Goal: Task Accomplishment & Management: Manage account settings

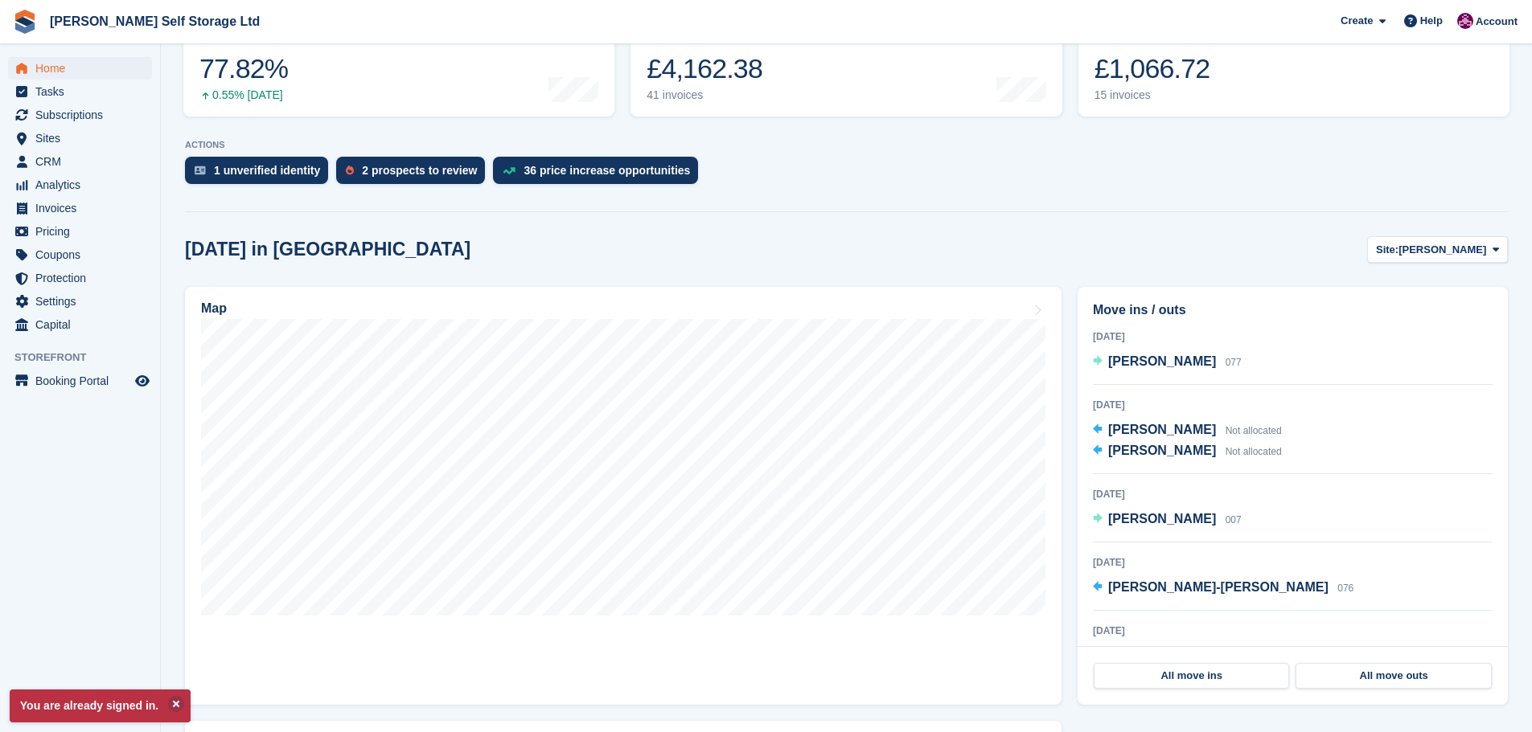
scroll to position [241, 0]
drag, startPoint x: 174, startPoint y: 706, endPoint x: 160, endPoint y: 633, distance: 74.4
click at [174, 706] on button at bounding box center [176, 704] width 16 height 16
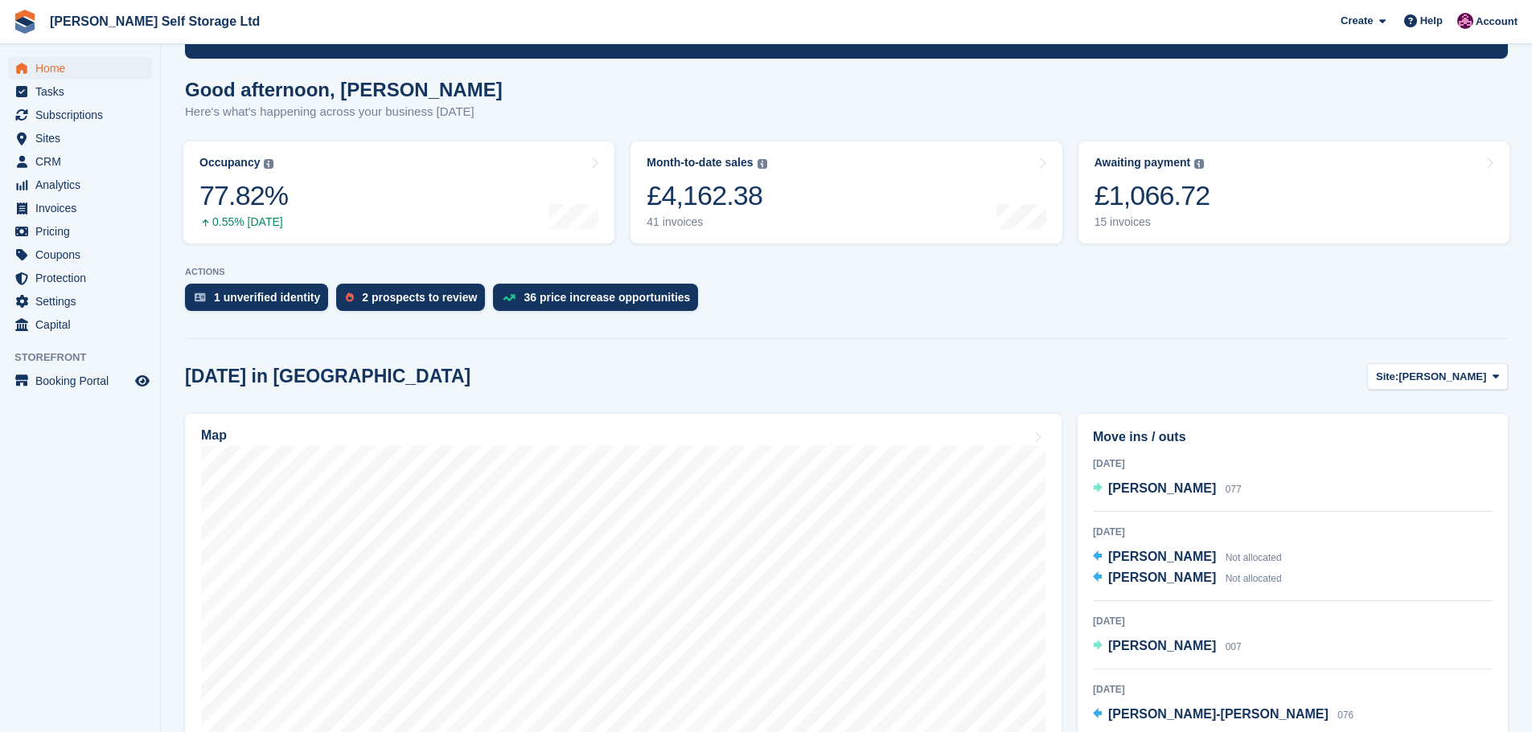
scroll to position [80, 0]
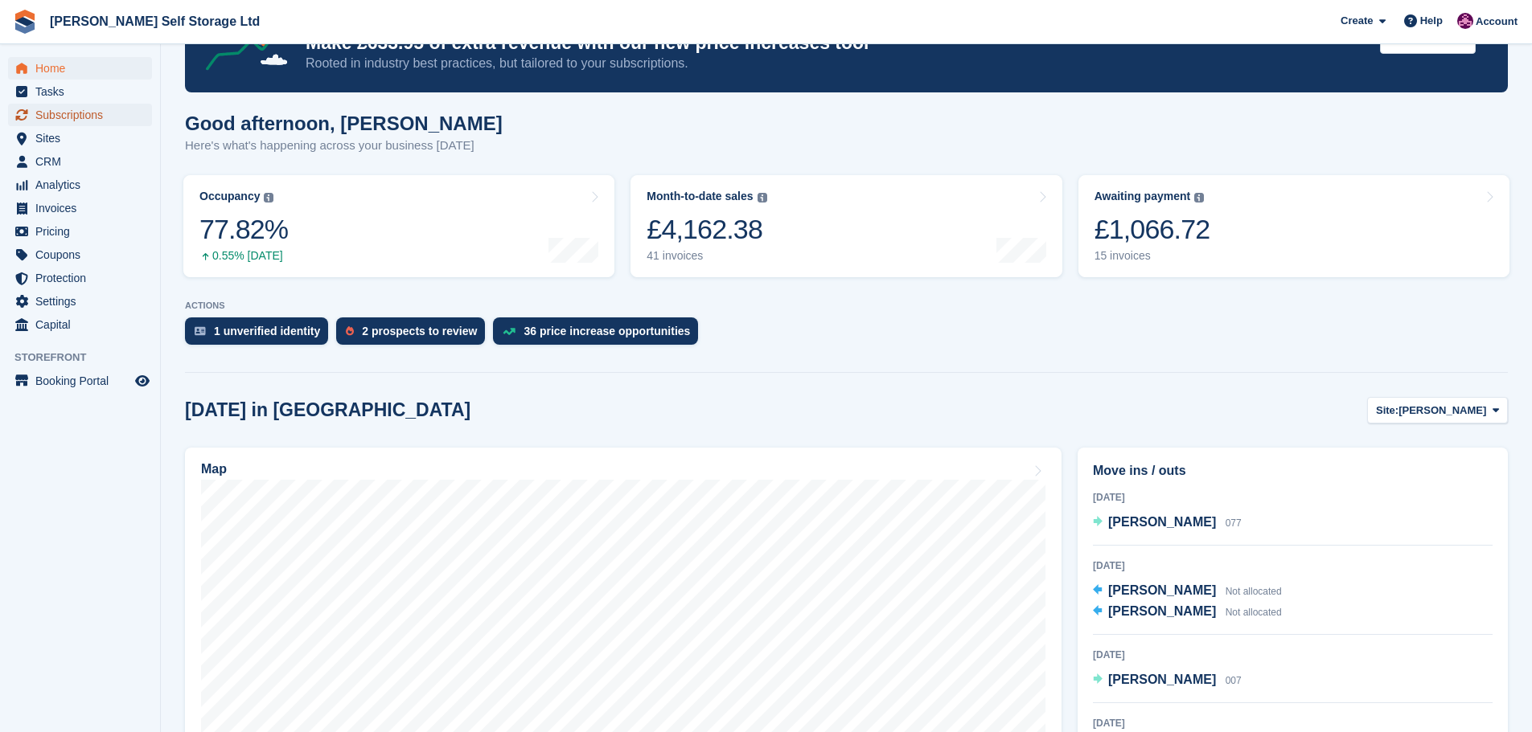
click at [57, 113] on span "Subscriptions" at bounding box center [83, 115] width 96 height 23
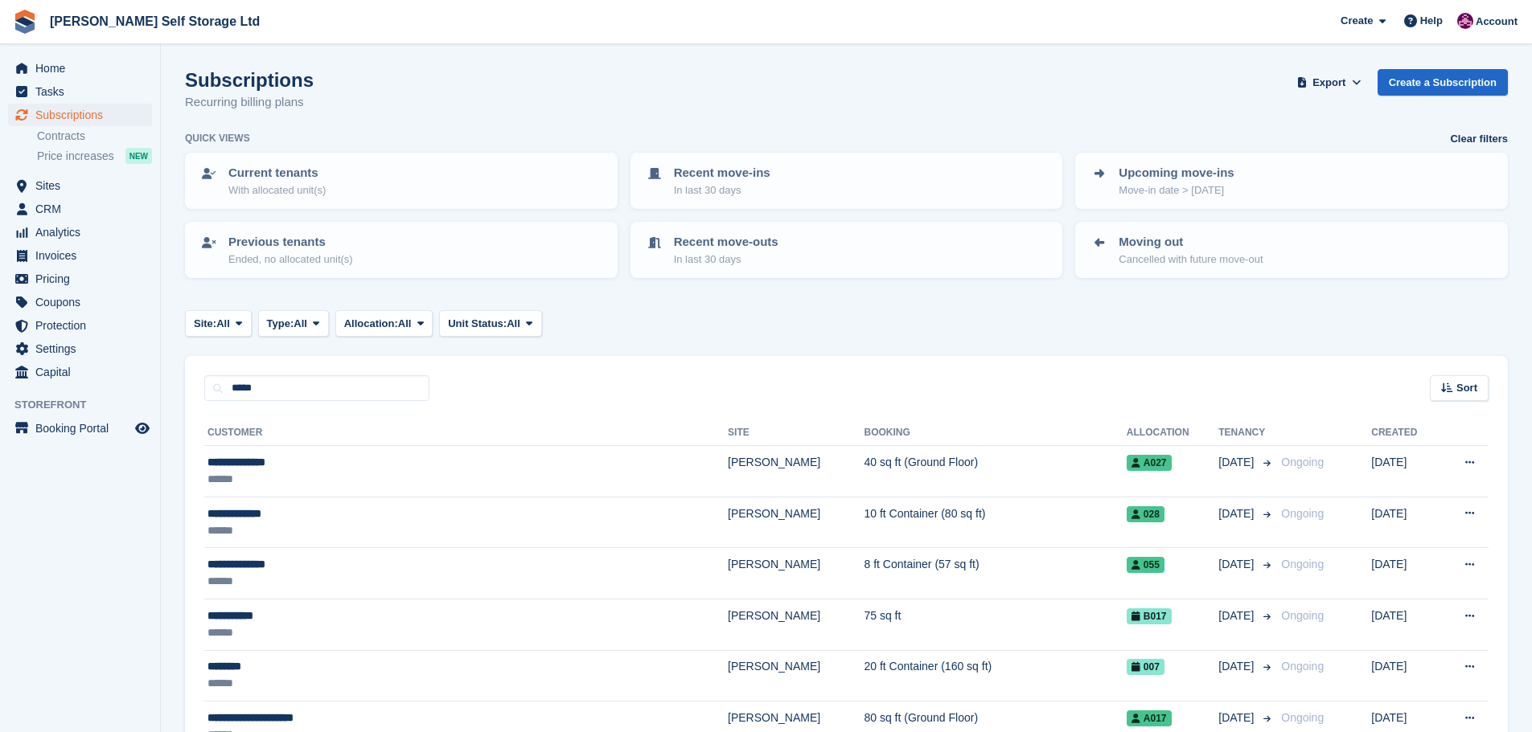
type input "*****"
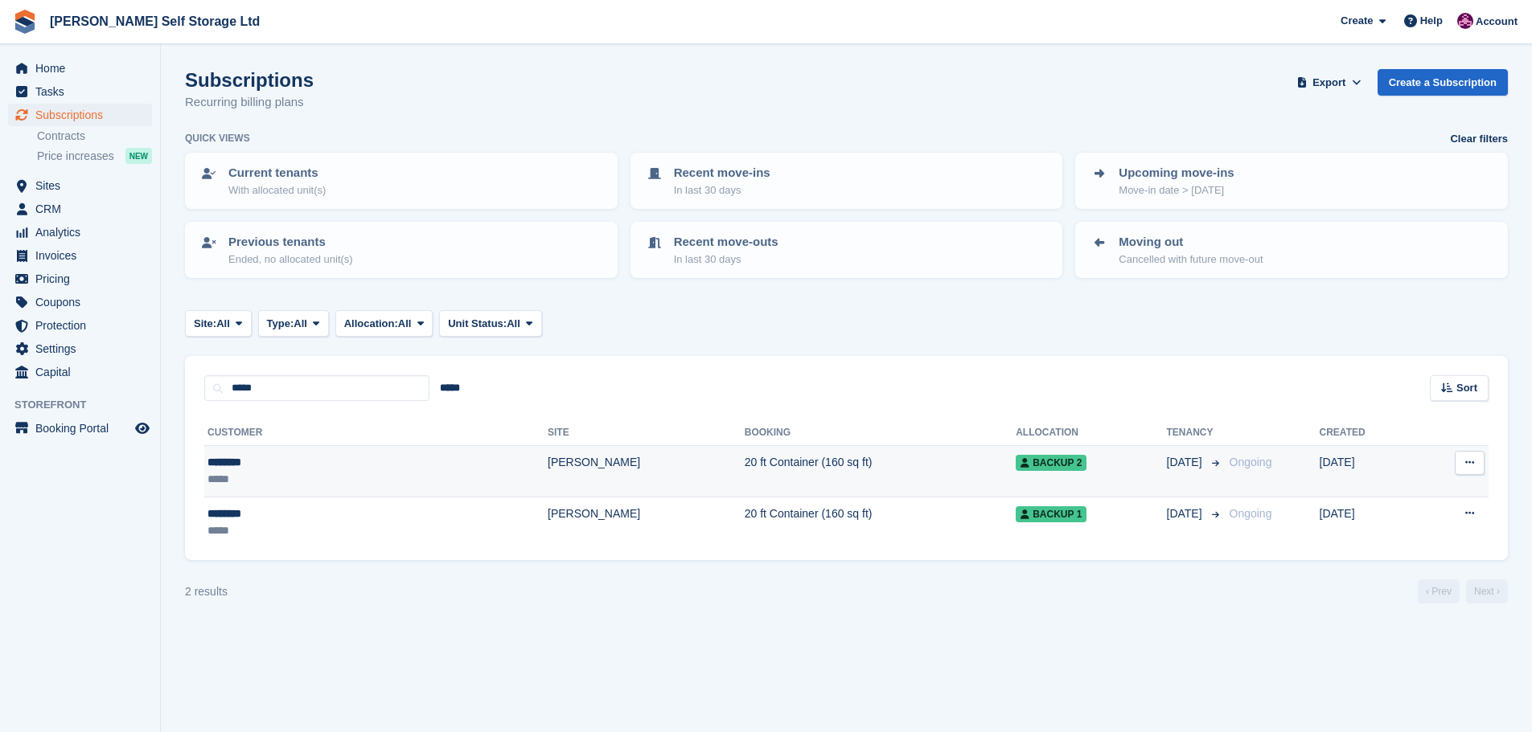
click at [327, 462] on div "********" at bounding box center [286, 462] width 158 height 17
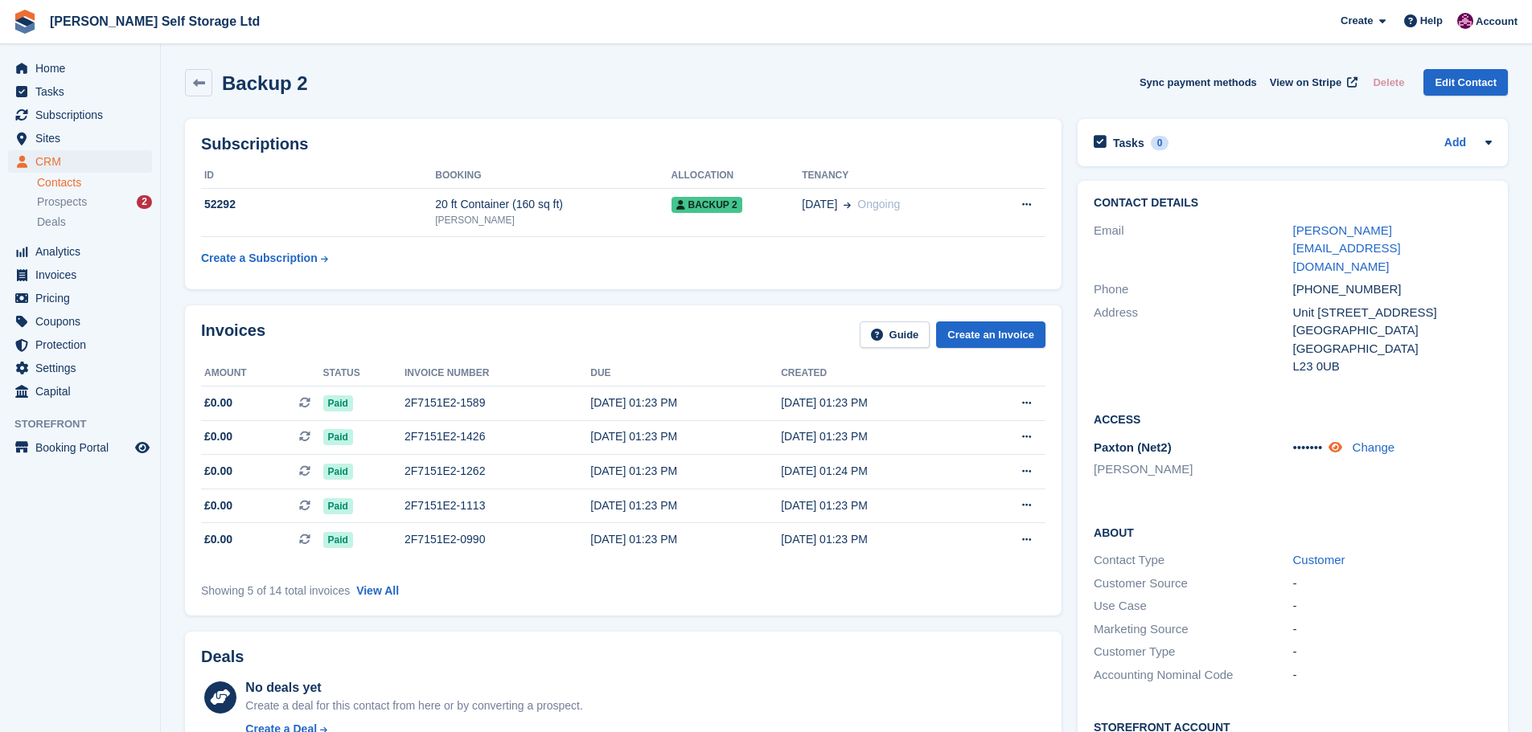
click at [1342, 441] on icon at bounding box center [1335, 447] width 14 height 12
click at [1367, 441] on link "Change" at bounding box center [1372, 448] width 43 height 14
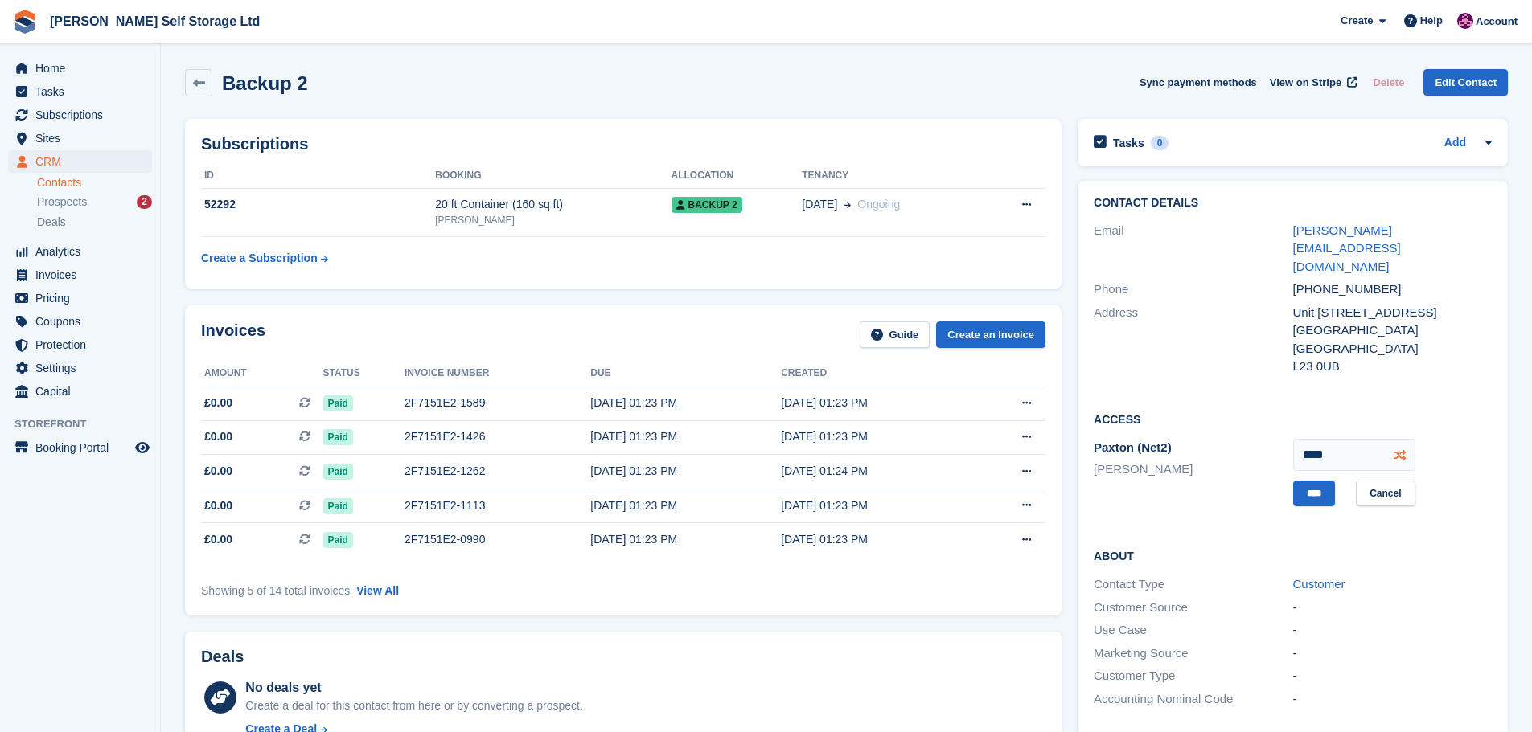
click at [1401, 449] on icon at bounding box center [1399, 455] width 12 height 12
type input "****"
click at [1310, 481] on input "****" at bounding box center [1314, 494] width 42 height 27
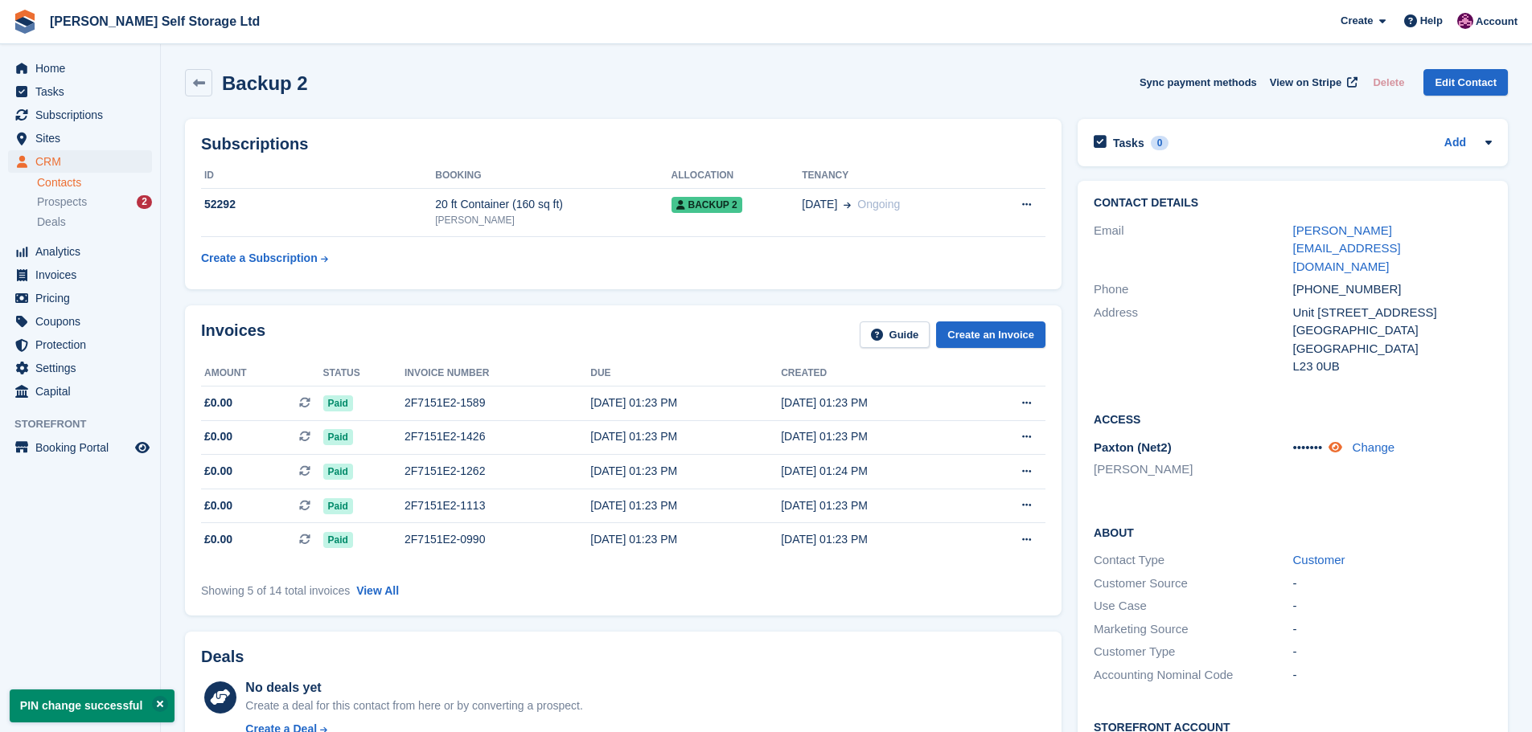
click at [1342, 441] on icon at bounding box center [1335, 447] width 14 height 12
click at [27, 56] on div "Home Tasks Subscriptions Subscriptions Subscriptions Contracts Price increases …" at bounding box center [80, 227] width 160 height 353
click at [28, 64] on span "menu" at bounding box center [21, 68] width 19 height 19
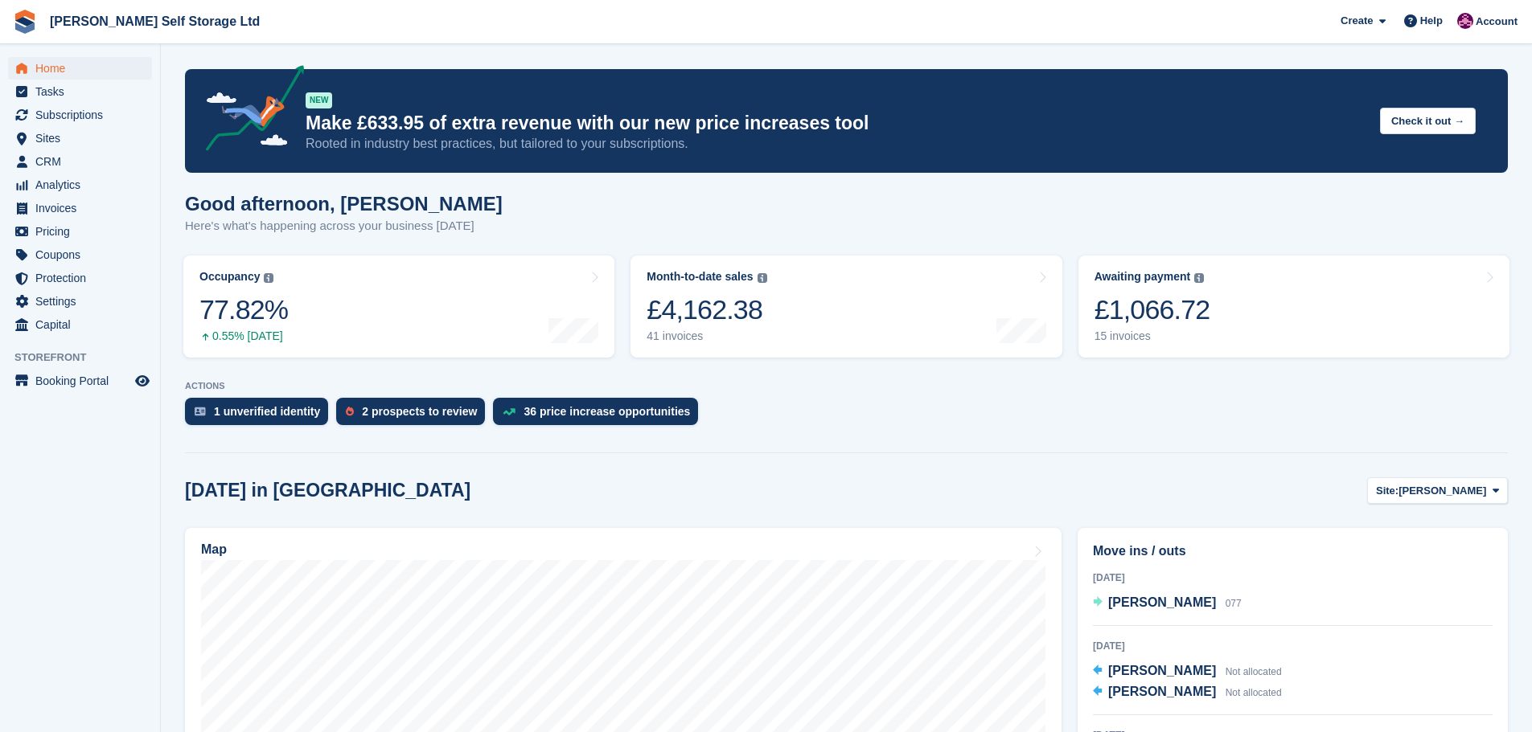
drag, startPoint x: 370, startPoint y: 405, endPoint x: 799, endPoint y: 407, distance: 429.3
click at [370, 405] on div "2 prospects to review" at bounding box center [419, 411] width 115 height 13
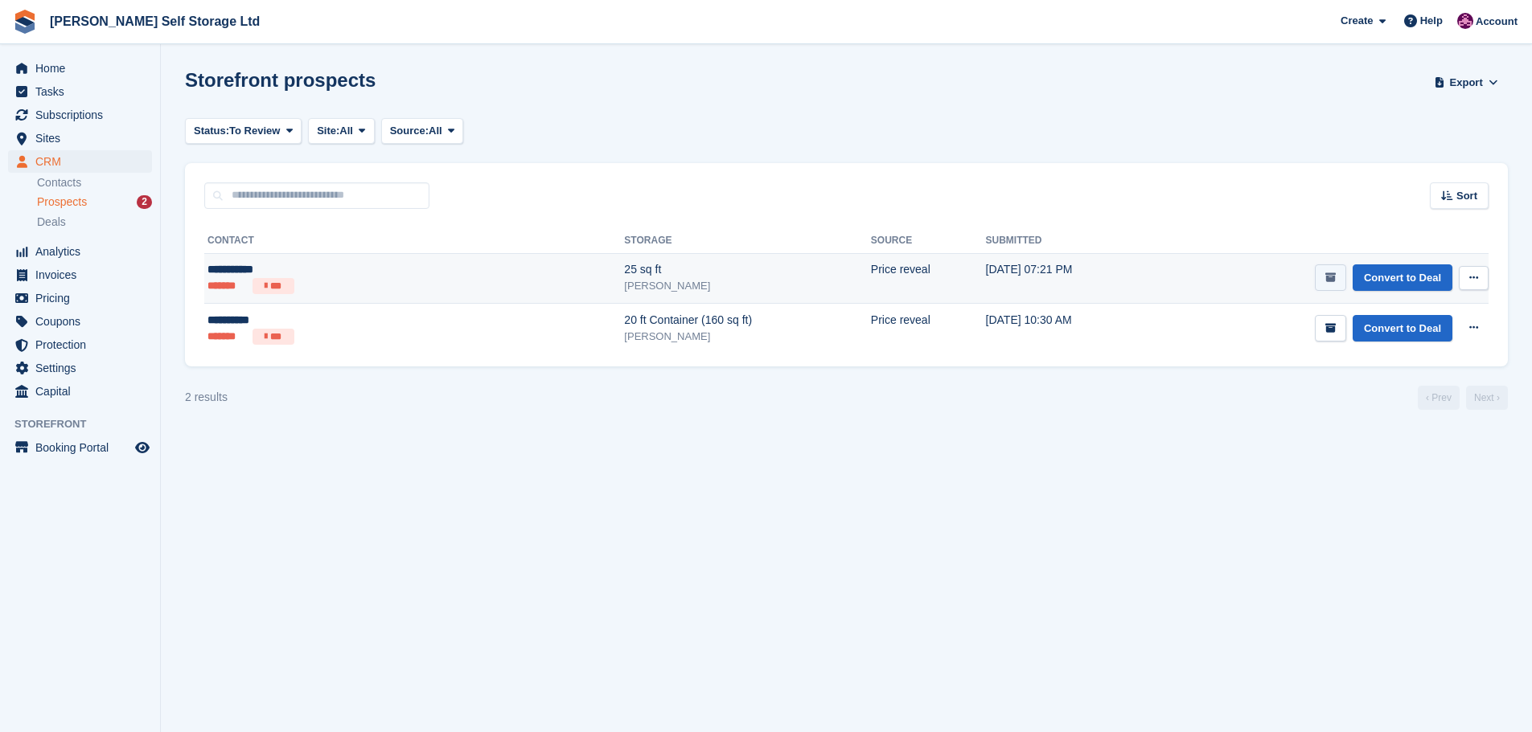
click at [1325, 272] on button "submit" at bounding box center [1330, 278] width 31 height 27
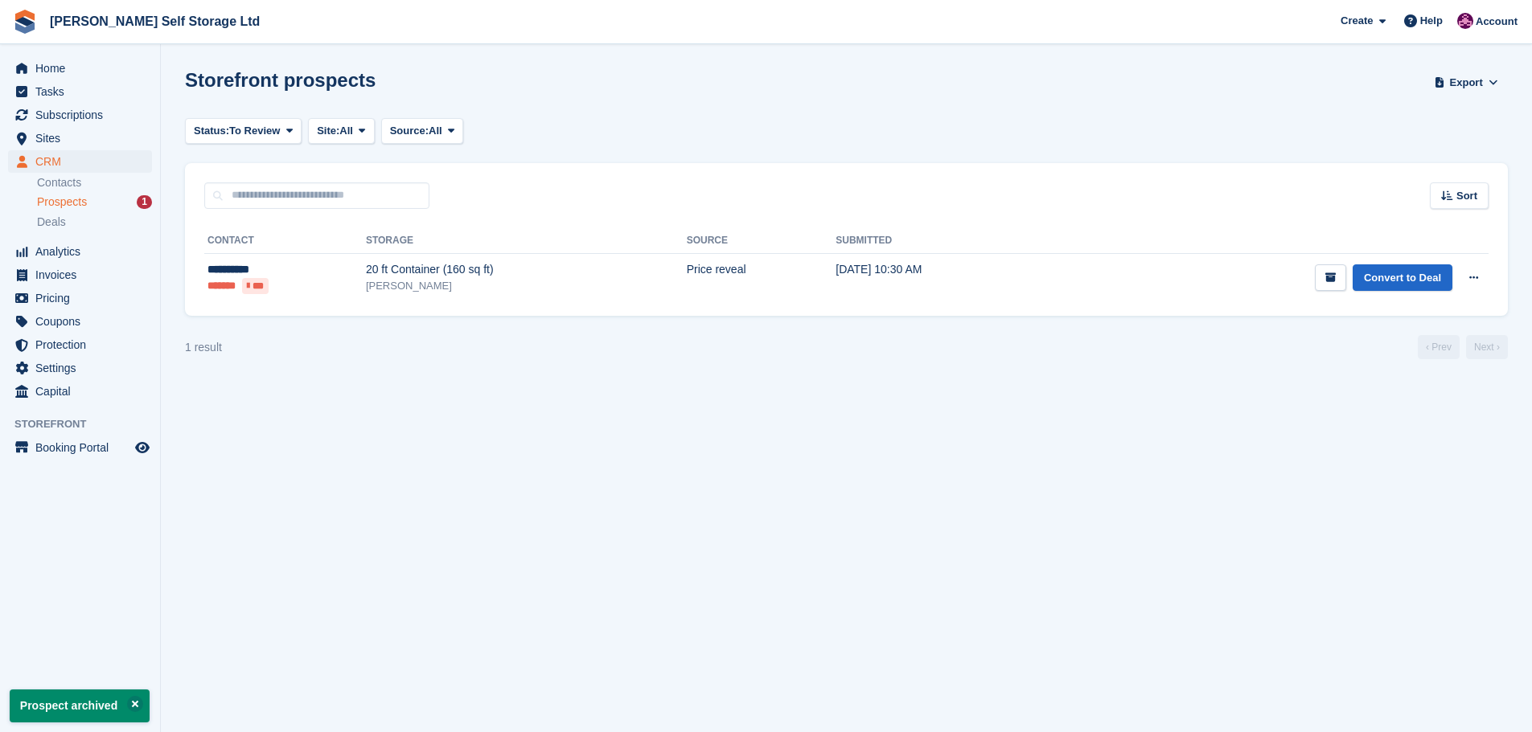
click at [1327, 275] on icon "submit" at bounding box center [1330, 278] width 10 height 10
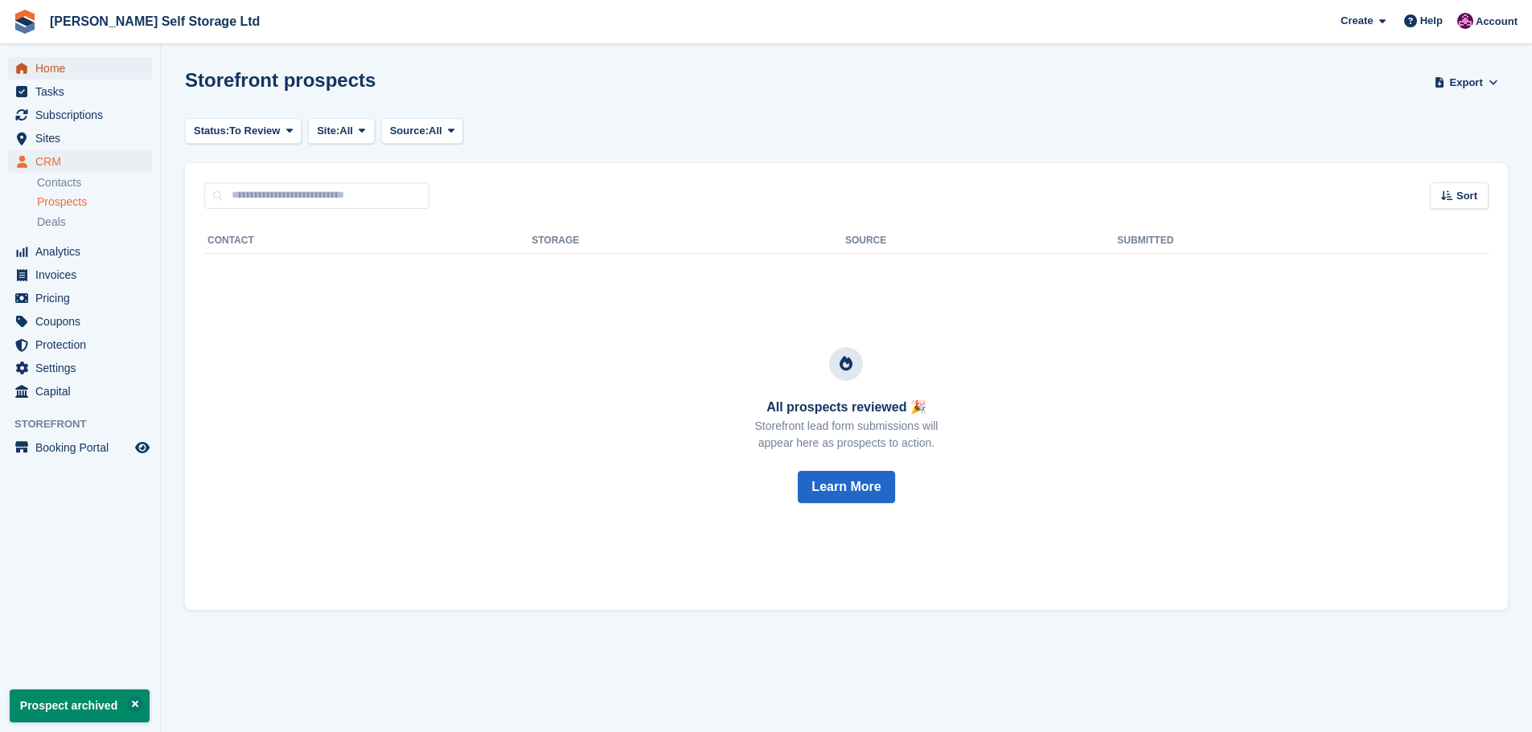
click at [48, 70] on span "Home" at bounding box center [83, 68] width 96 height 23
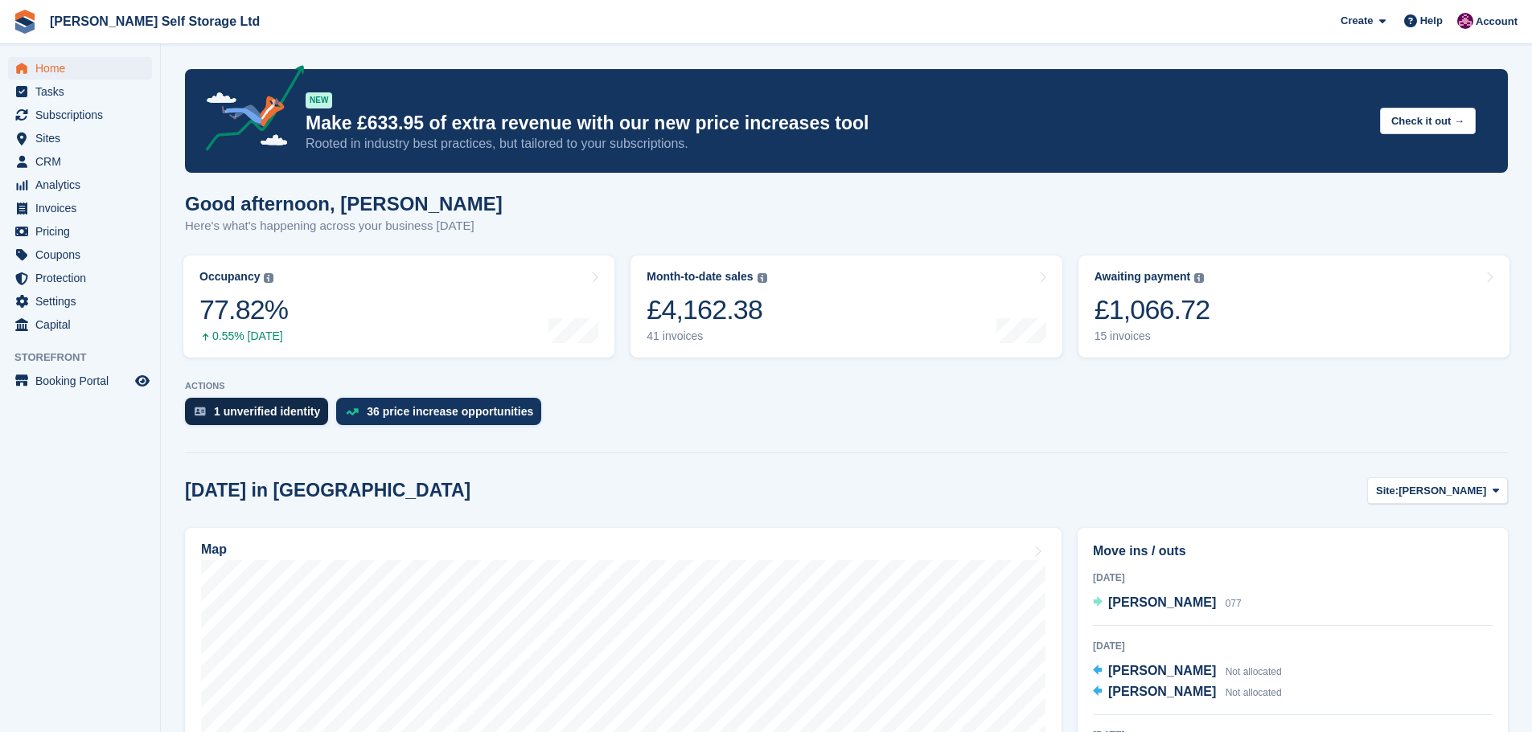
click at [264, 410] on div "1 unverified identity" at bounding box center [267, 411] width 106 height 13
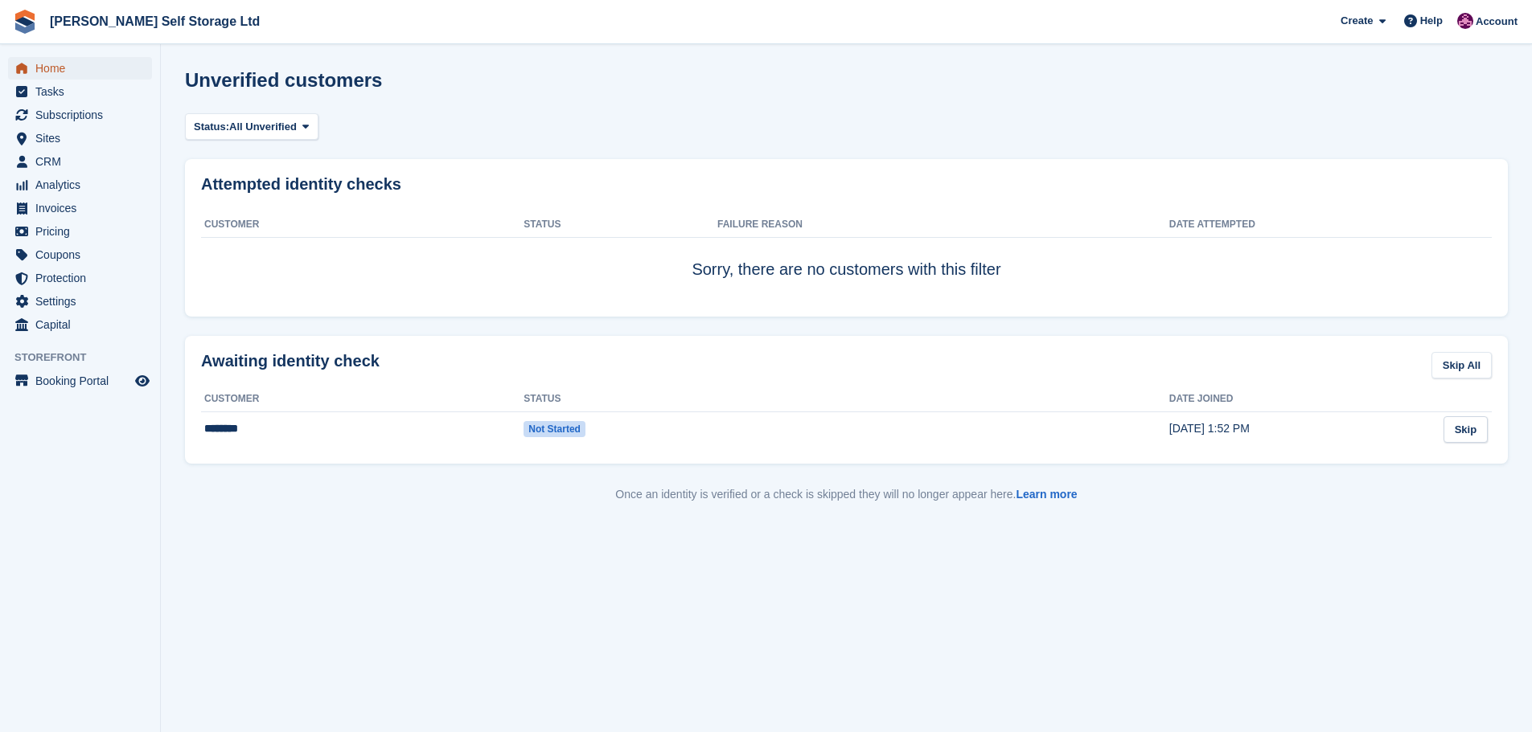
click at [23, 71] on icon "menu" at bounding box center [21, 68] width 11 height 11
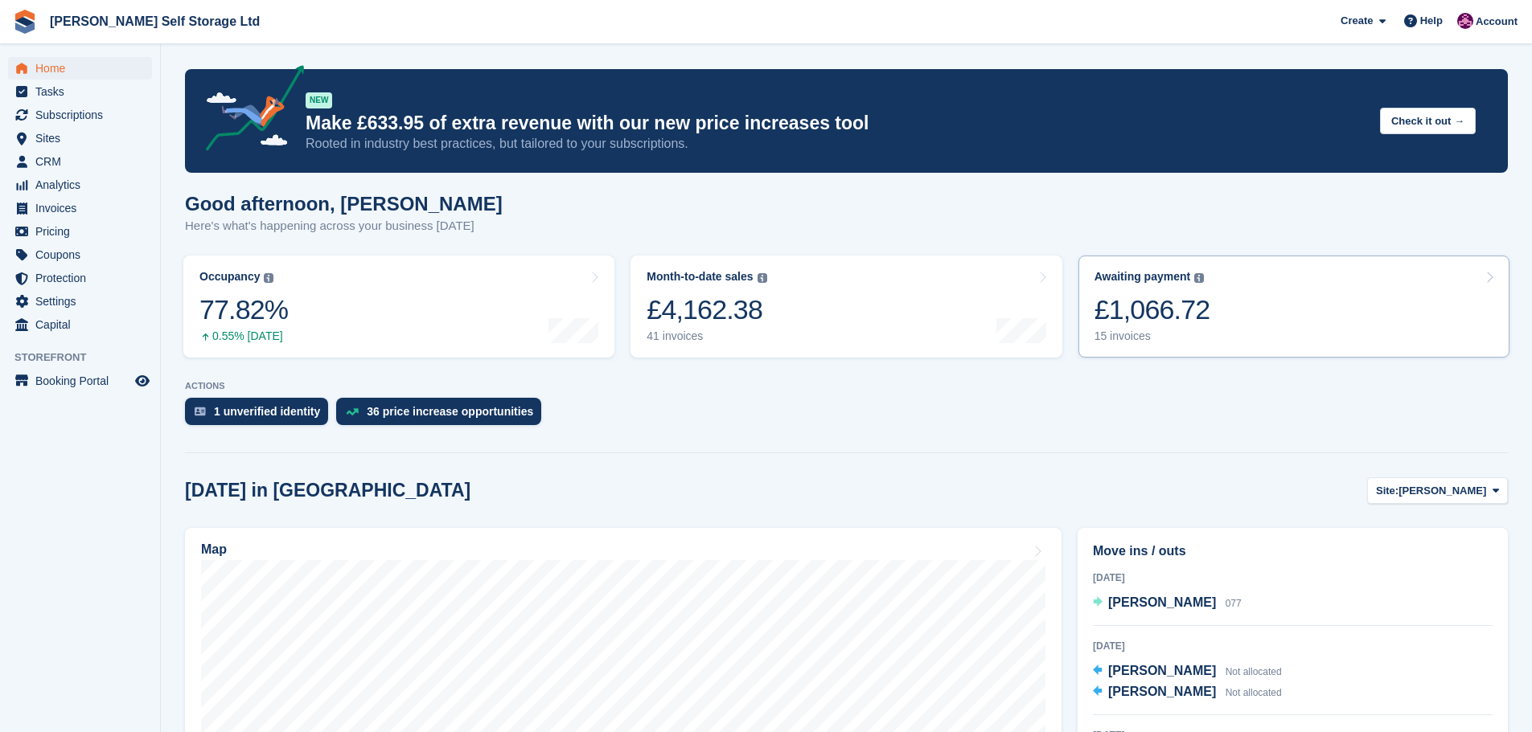
click at [1149, 295] on div "£1,066.72" at bounding box center [1152, 309] width 116 height 33
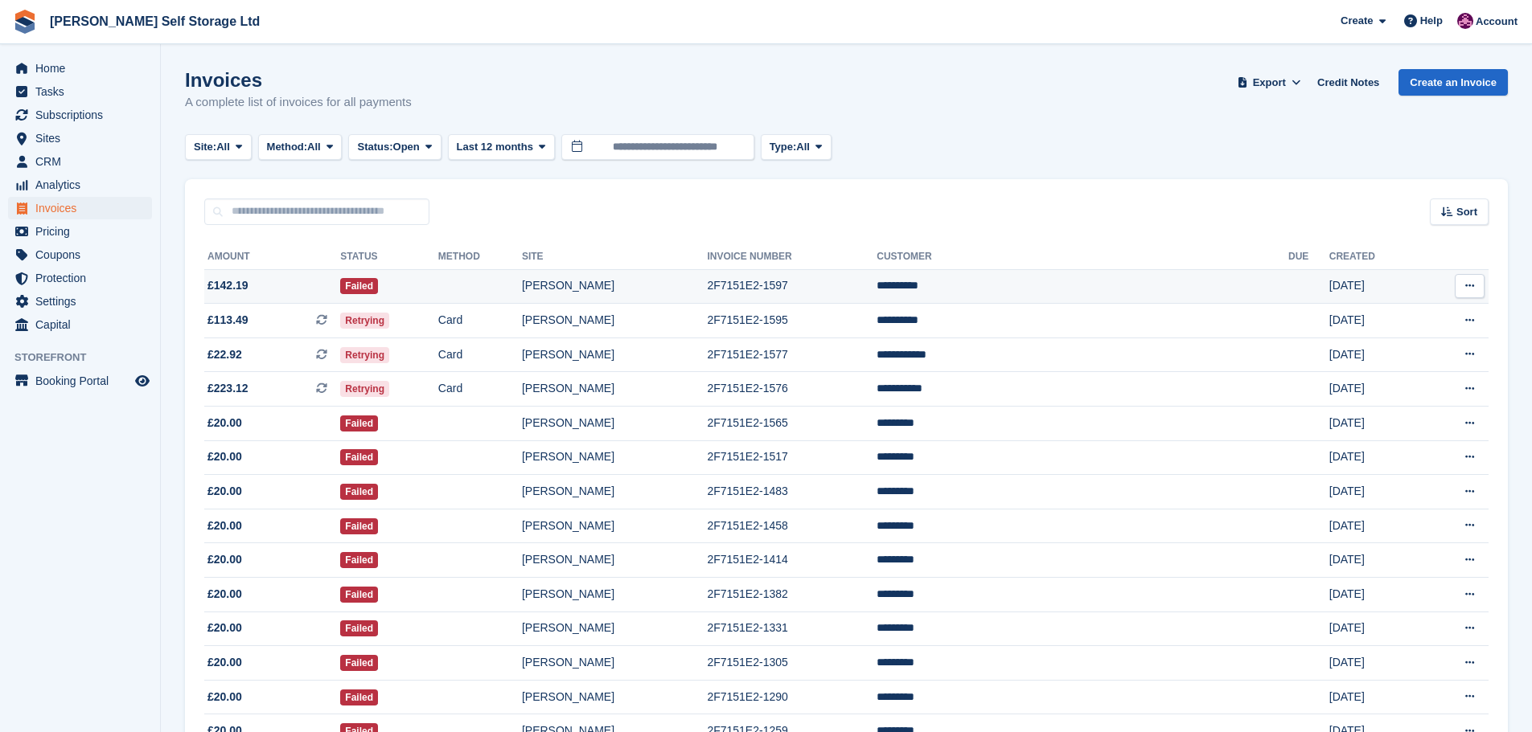
click at [275, 290] on span "£142.19" at bounding box center [272, 285] width 136 height 17
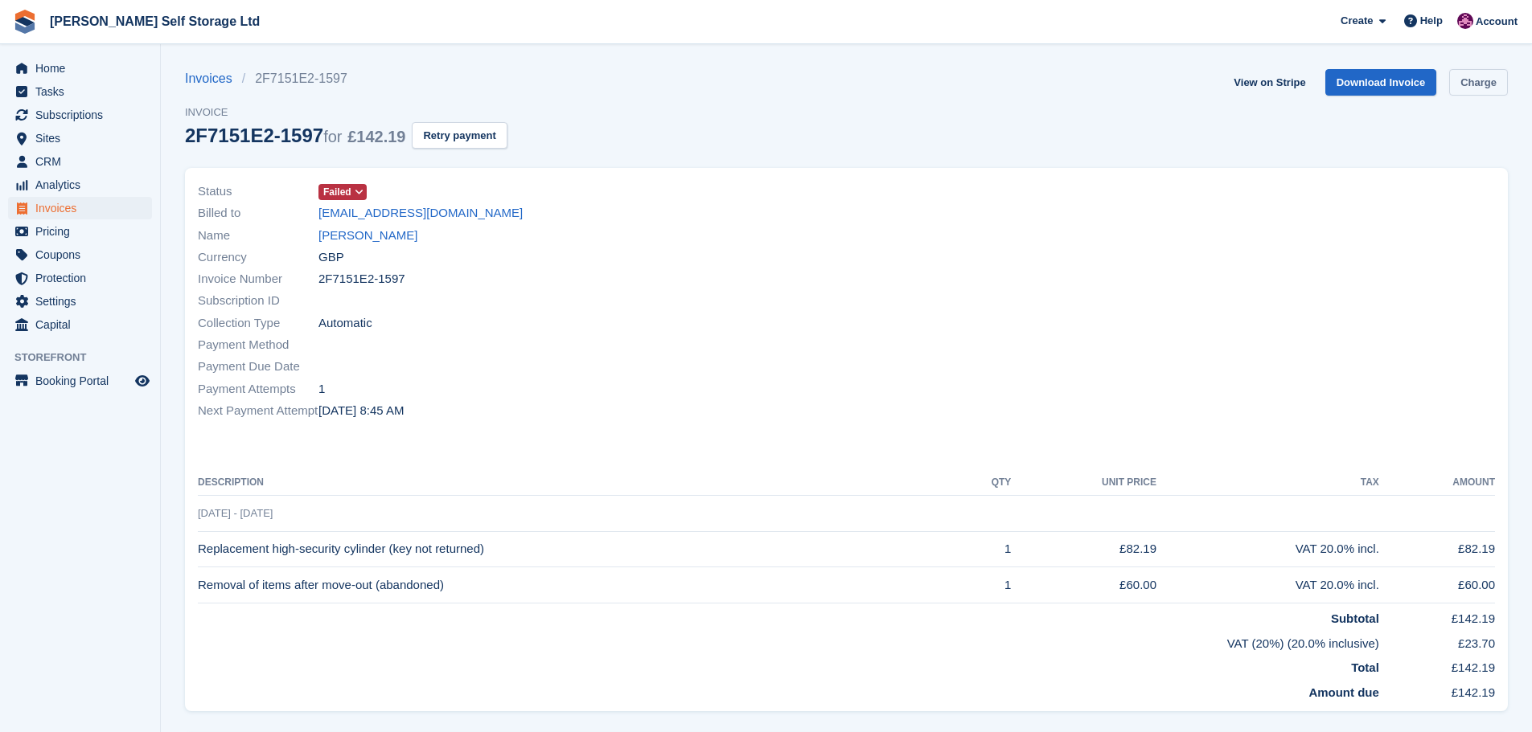
click at [1489, 84] on link "Charge" at bounding box center [1478, 82] width 59 height 27
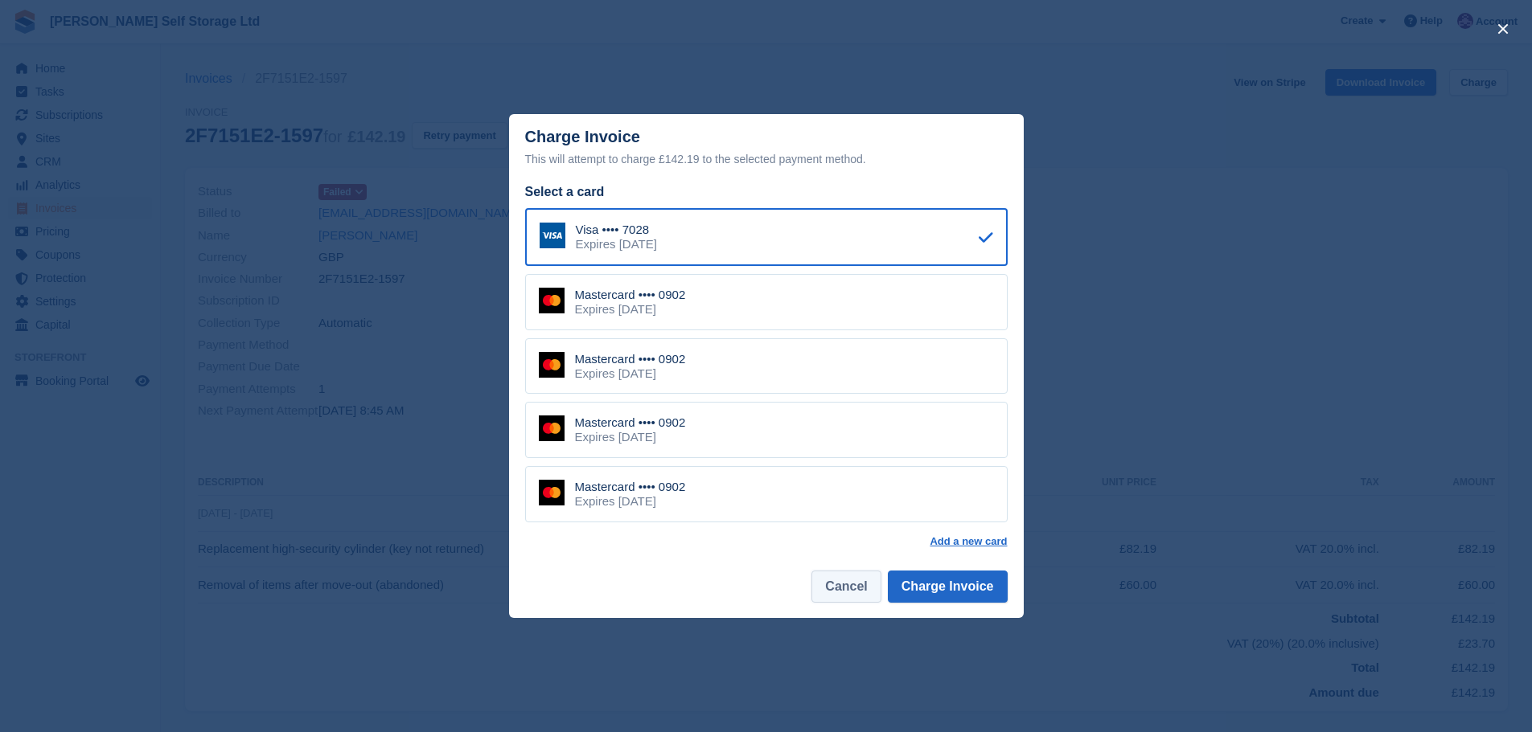
click at [856, 592] on button "Cancel" at bounding box center [845, 587] width 69 height 32
